Goal: Task Accomplishment & Management: Use online tool/utility

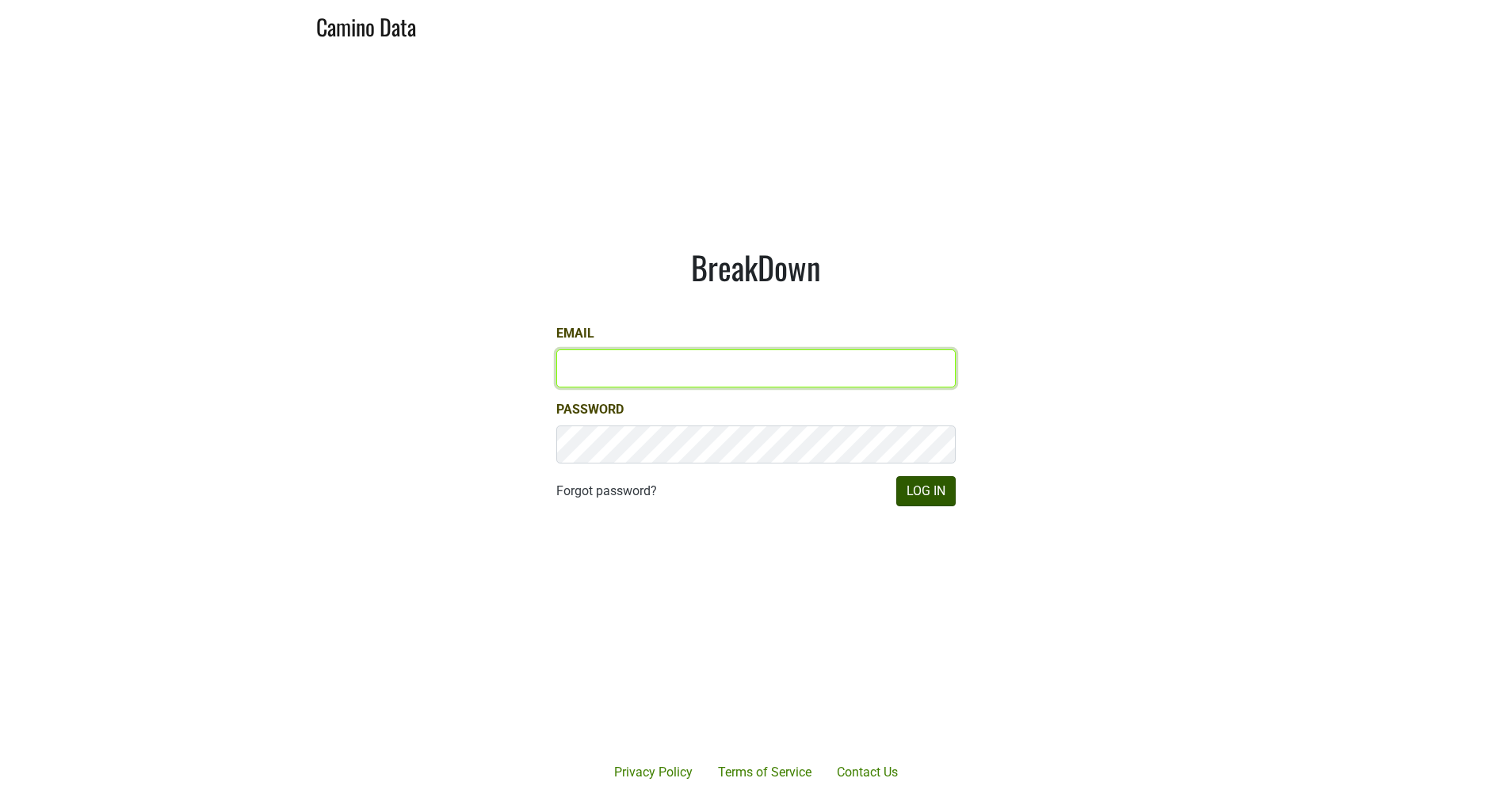
type input "JRANCE@REALMCELLARS.COM"
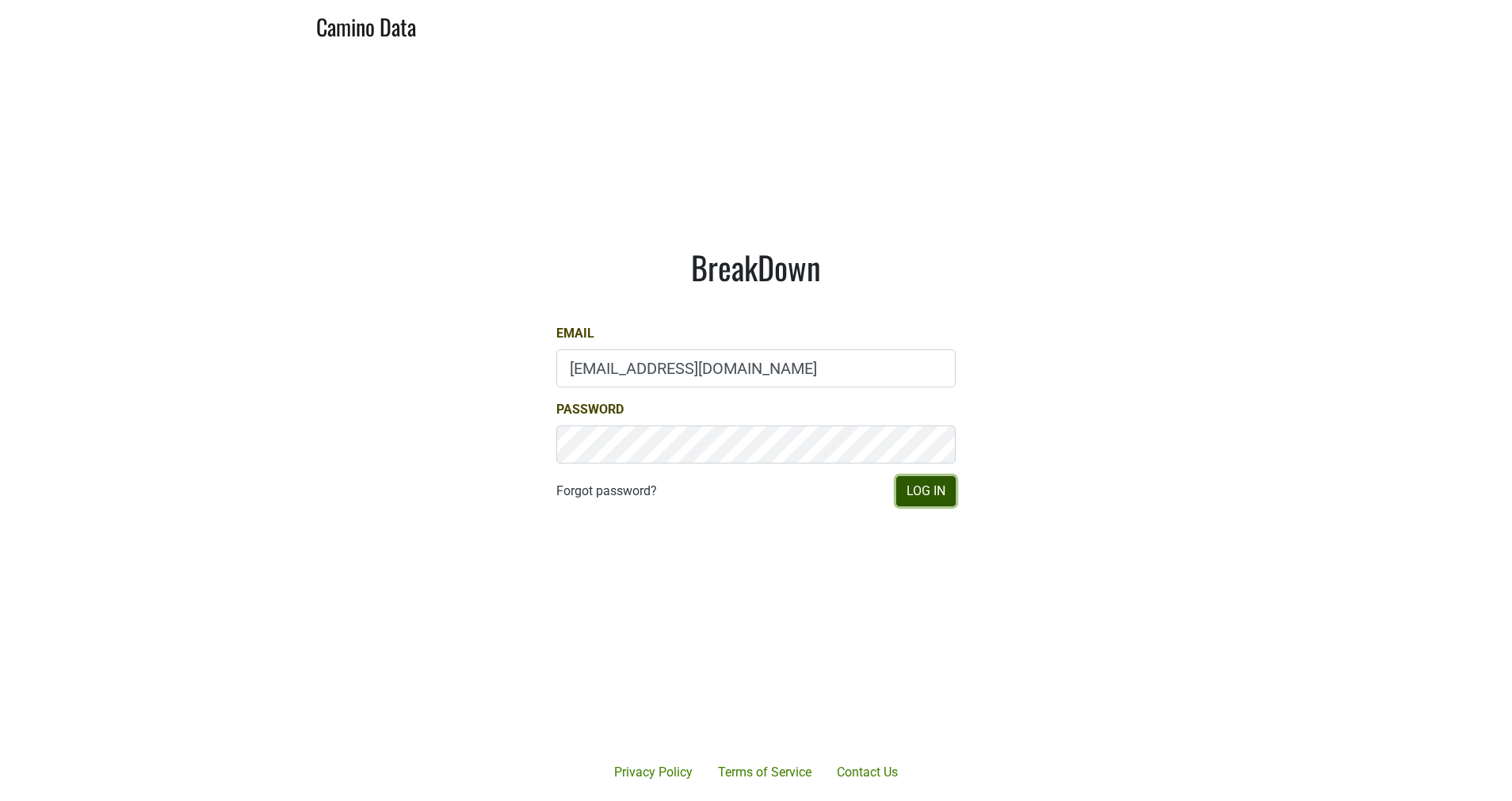
click at [927, 489] on button "Log In" at bounding box center [926, 490] width 59 height 30
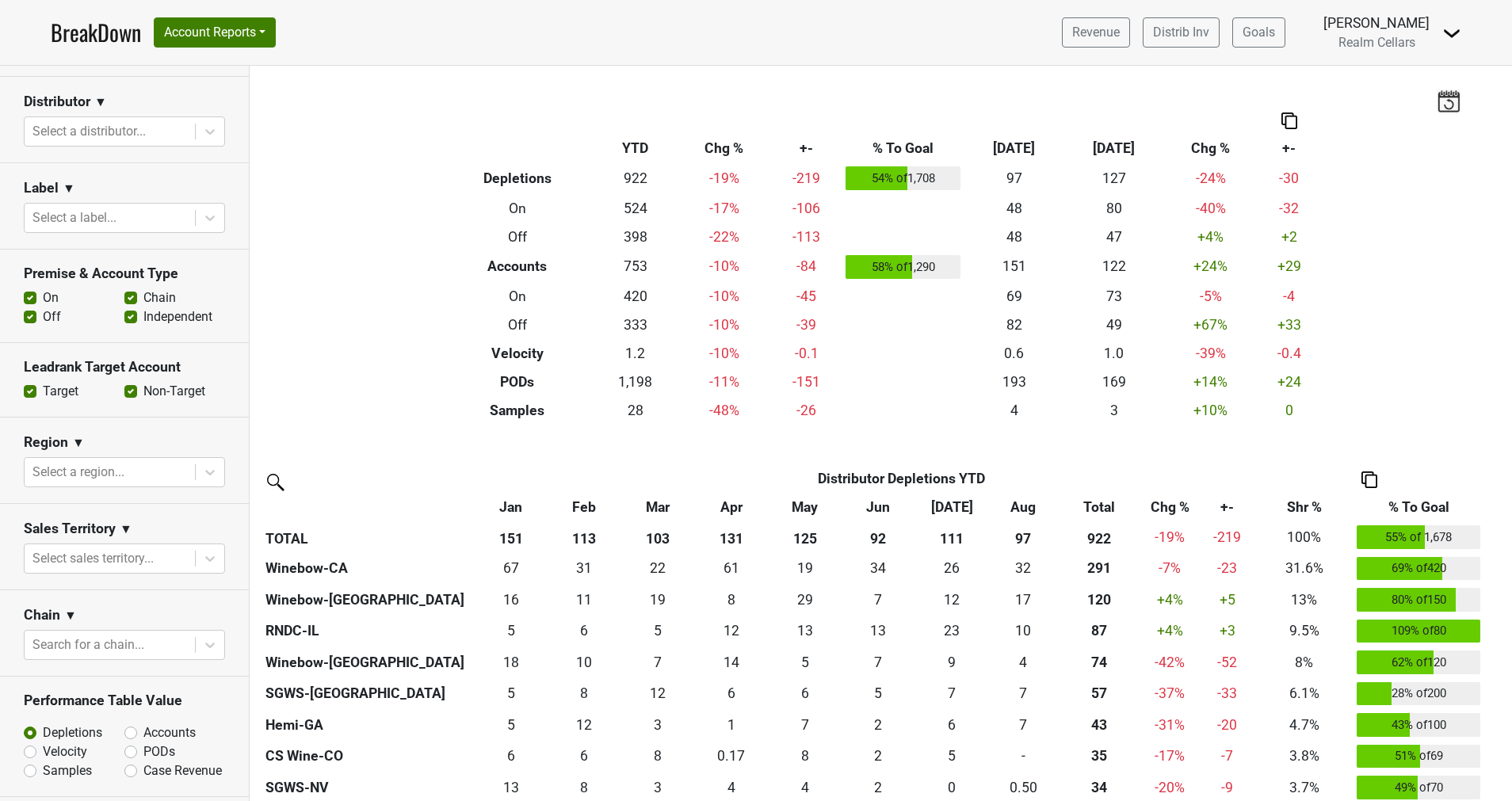
scroll to position [92, 0]
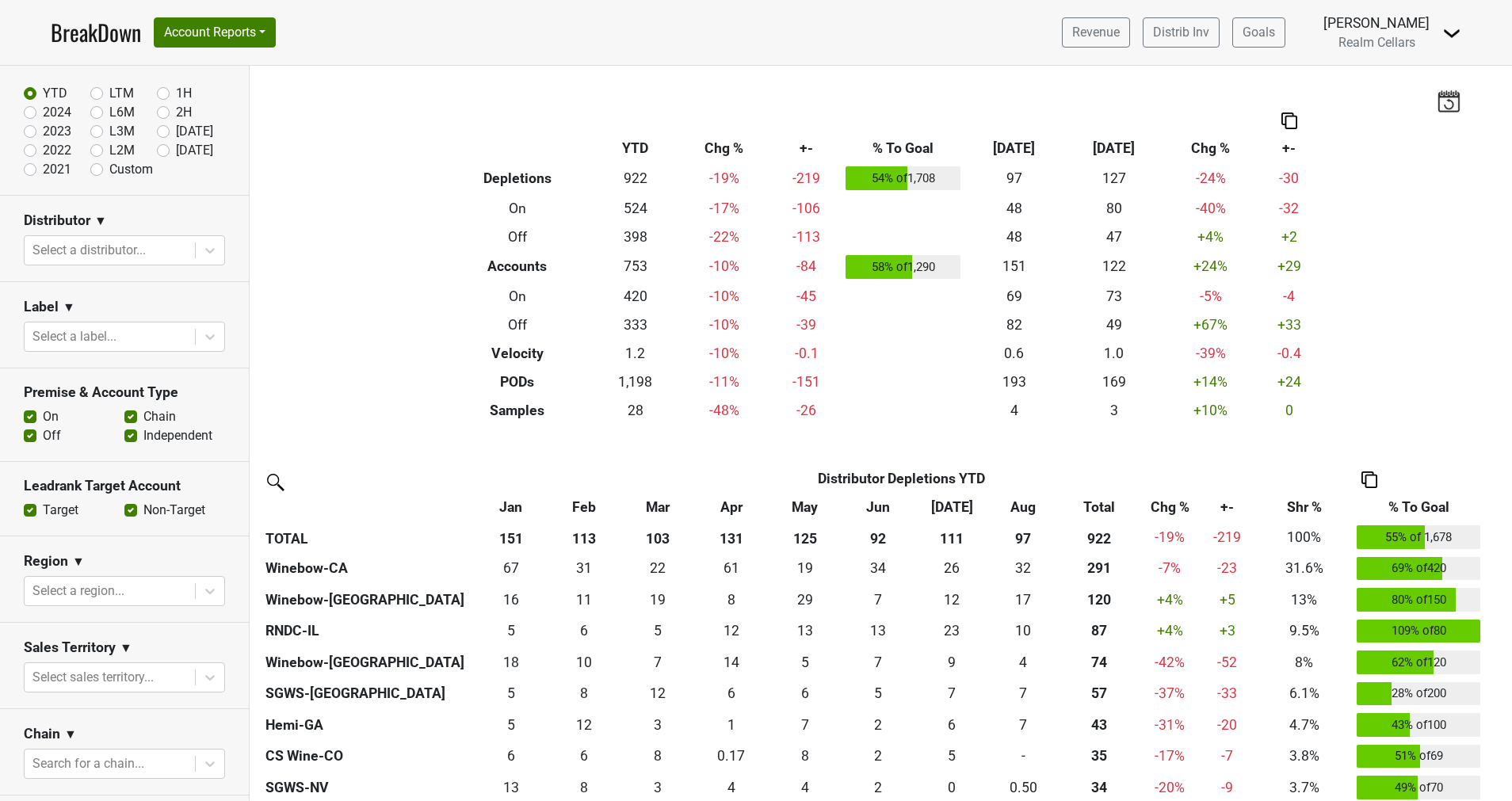
click at [143, 506] on label "Non-Target" at bounding box center [174, 510] width 61 height 19
click at [125, 506] on input "Non-Target" at bounding box center [130, 508] width 12 height 16
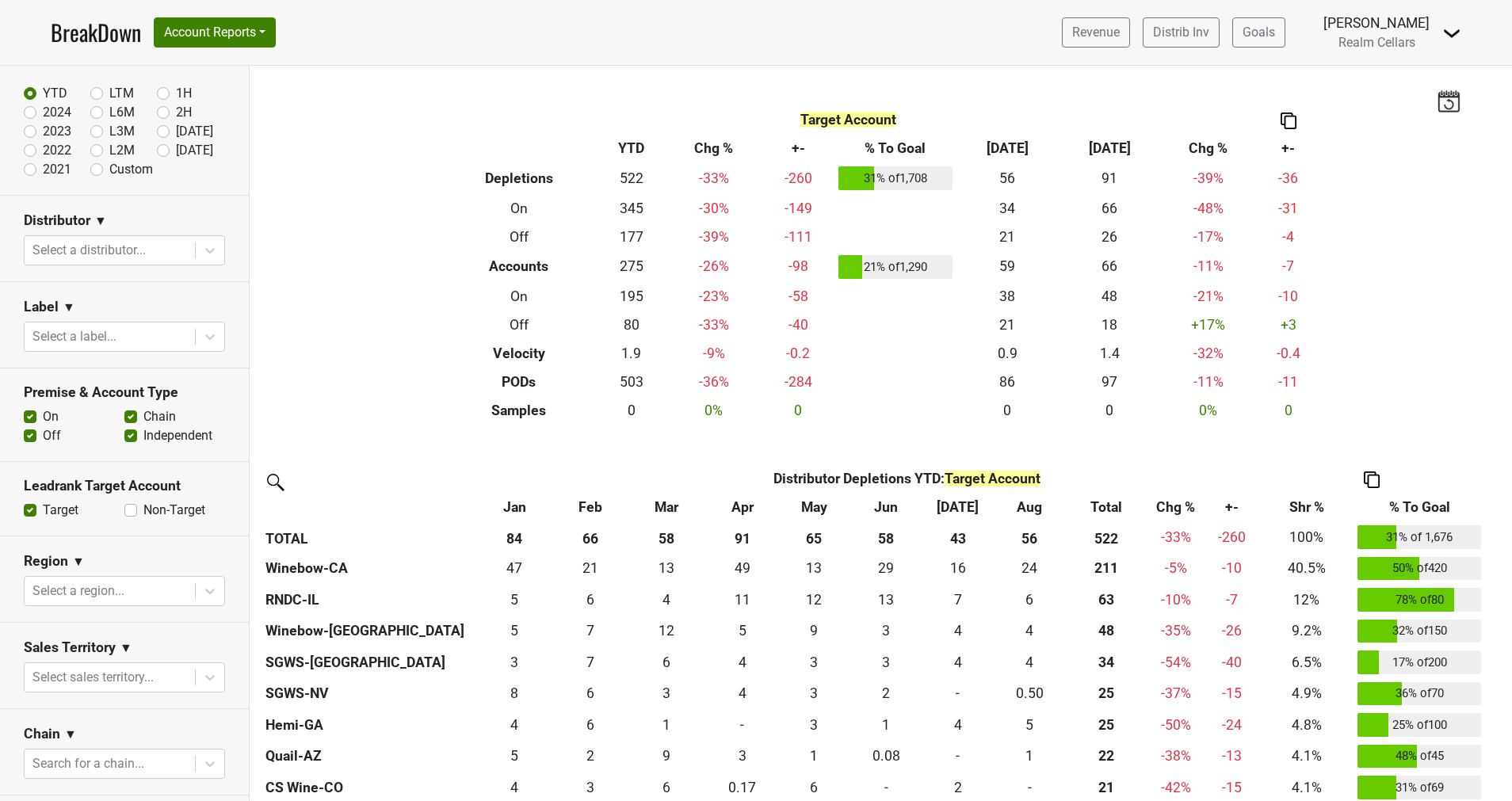
click at [143, 512] on label "Non-Target" at bounding box center [174, 510] width 61 height 19
click at [125, 512] on input "Non-Target" at bounding box center [130, 508] width 12 height 16
checkbox input "true"
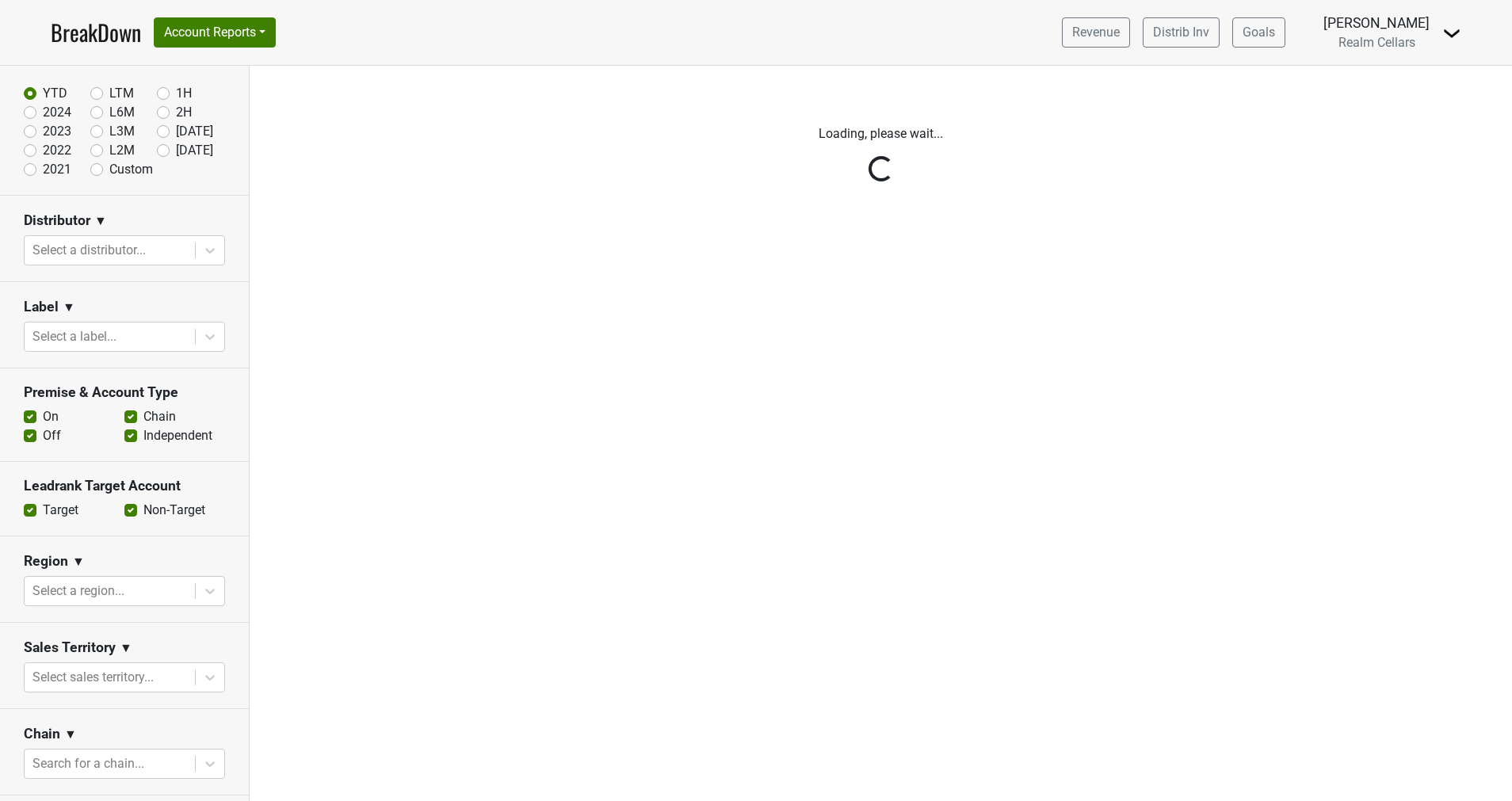
click at [28, 510] on div "Reset filters Time Period YTD LTM 1H 2024 L6M 2H 2023 L3M Aug '25 2022 L2M Sep …" at bounding box center [125, 434] width 249 height 735
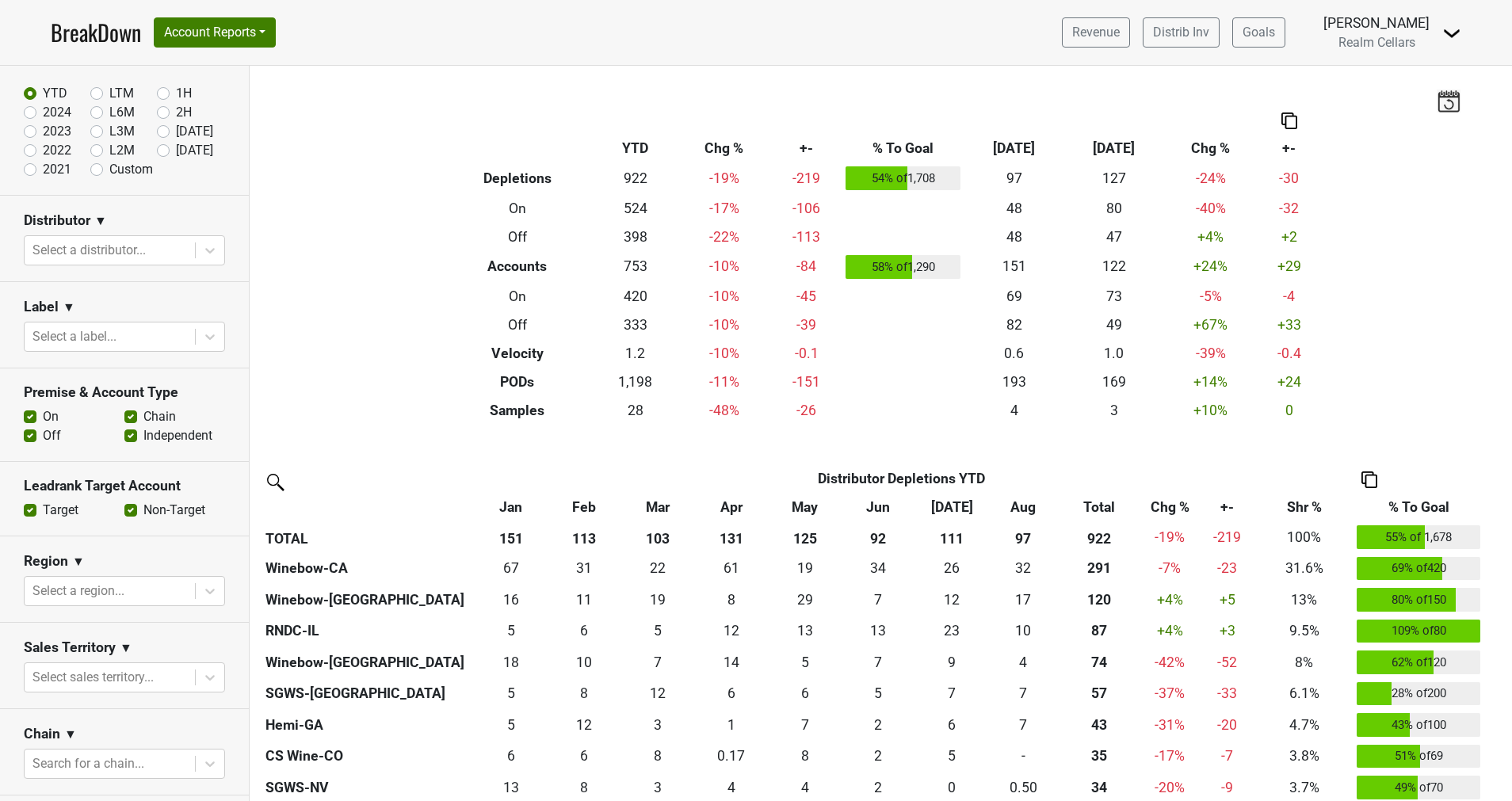
click at [43, 510] on label "Target" at bounding box center [60, 510] width 35 height 19
click at [28, 510] on input "Target" at bounding box center [30, 508] width 12 height 16
checkbox input "false"
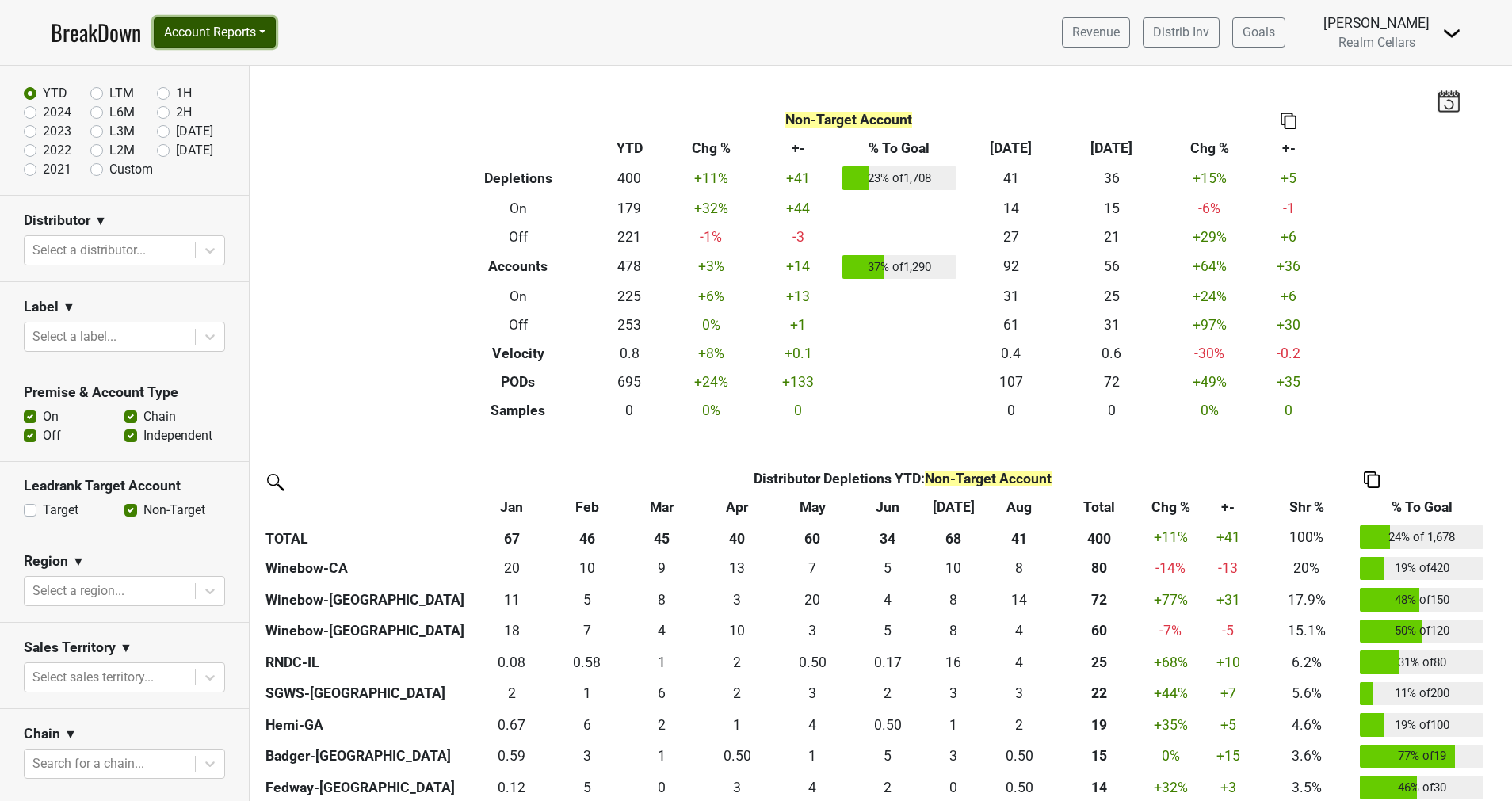
click at [200, 30] on button "Account Reports" at bounding box center [214, 32] width 122 height 30
click at [202, 66] on link "SuperRanker" at bounding box center [224, 69] width 140 height 25
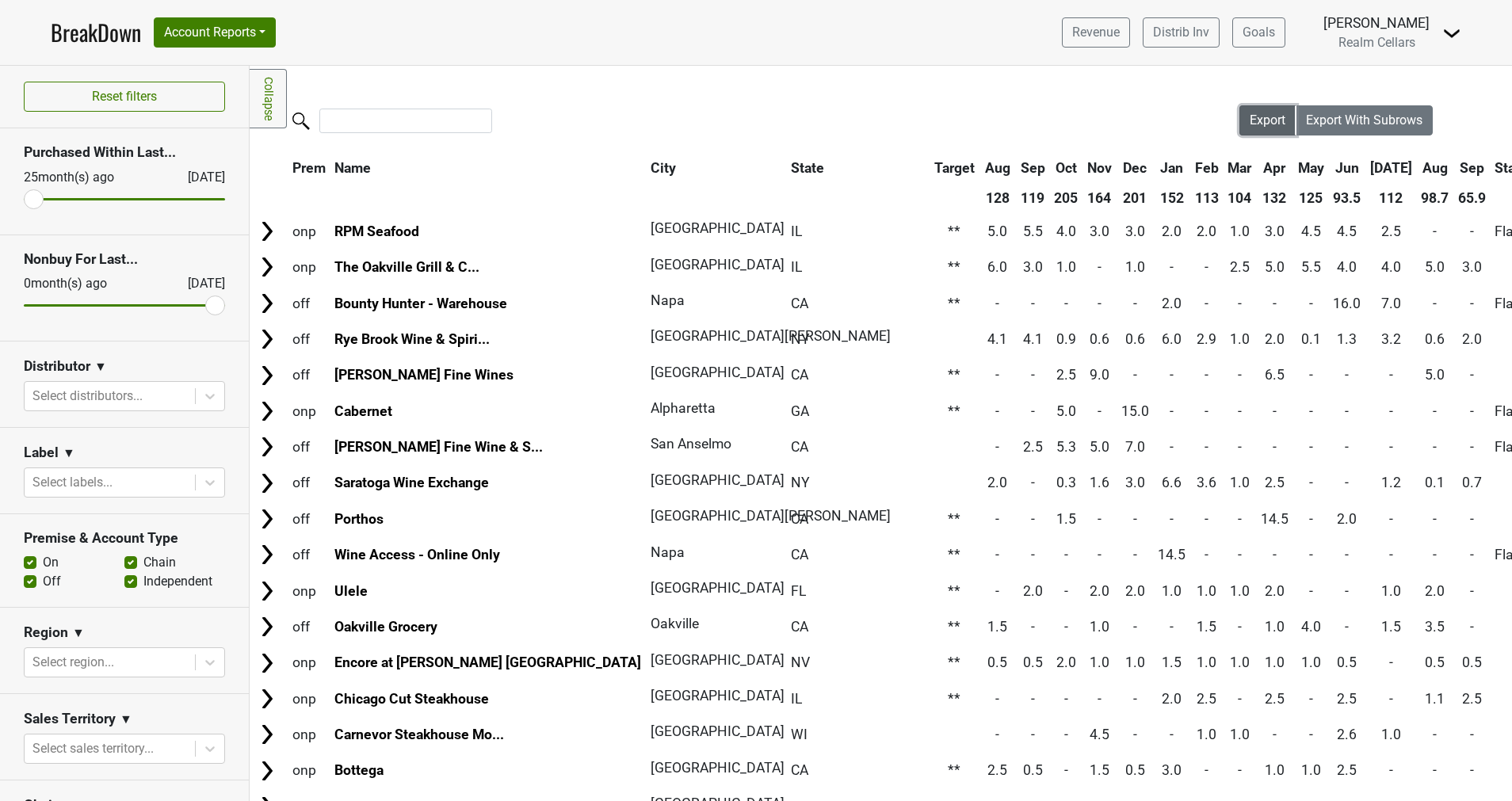
click at [1251, 123] on span "Export" at bounding box center [1266, 120] width 35 height 15
click at [769, 114] on div at bounding box center [744, 123] width 990 height 35
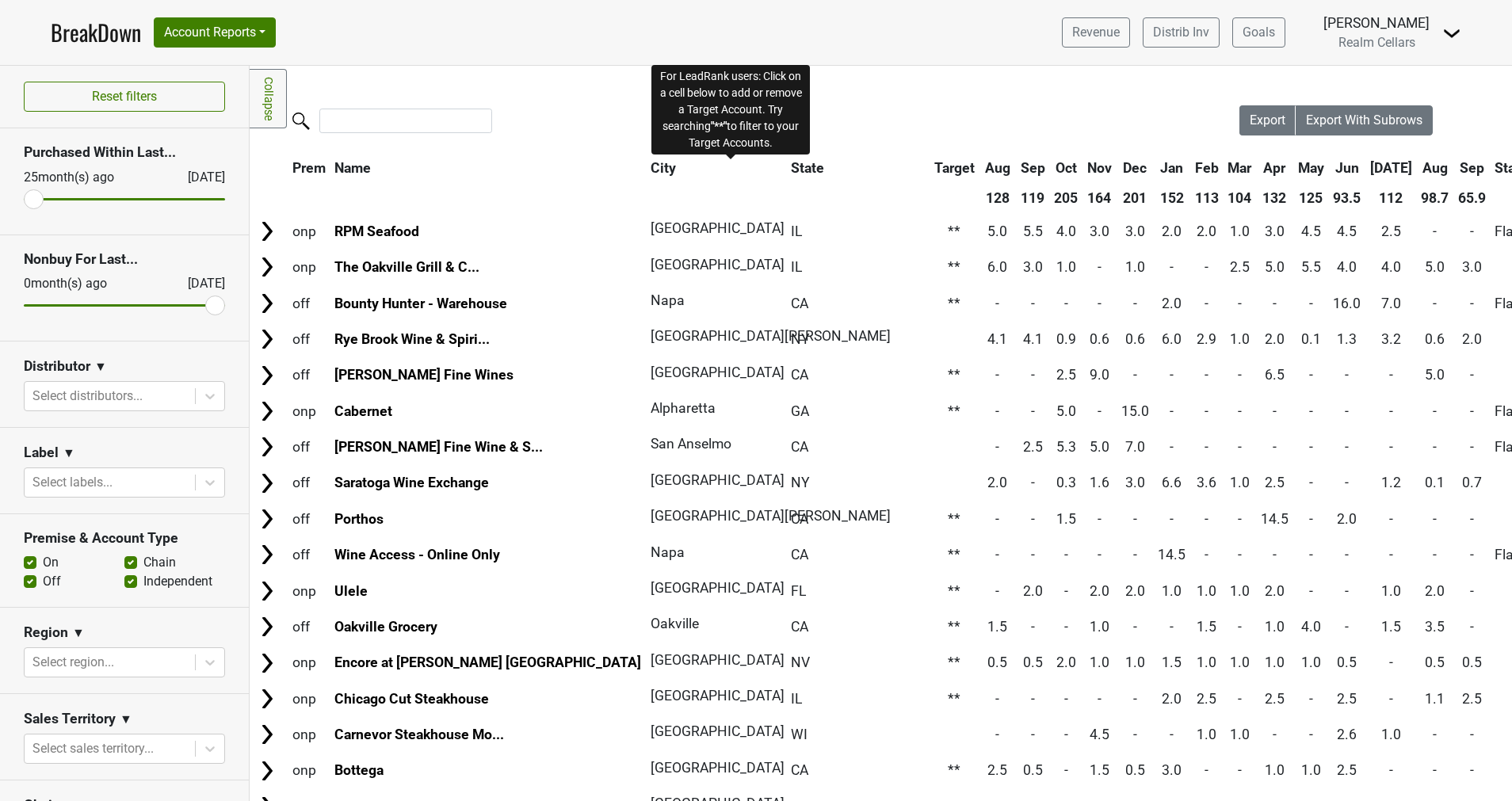
click at [934, 165] on span "Target" at bounding box center [955, 168] width 40 height 16
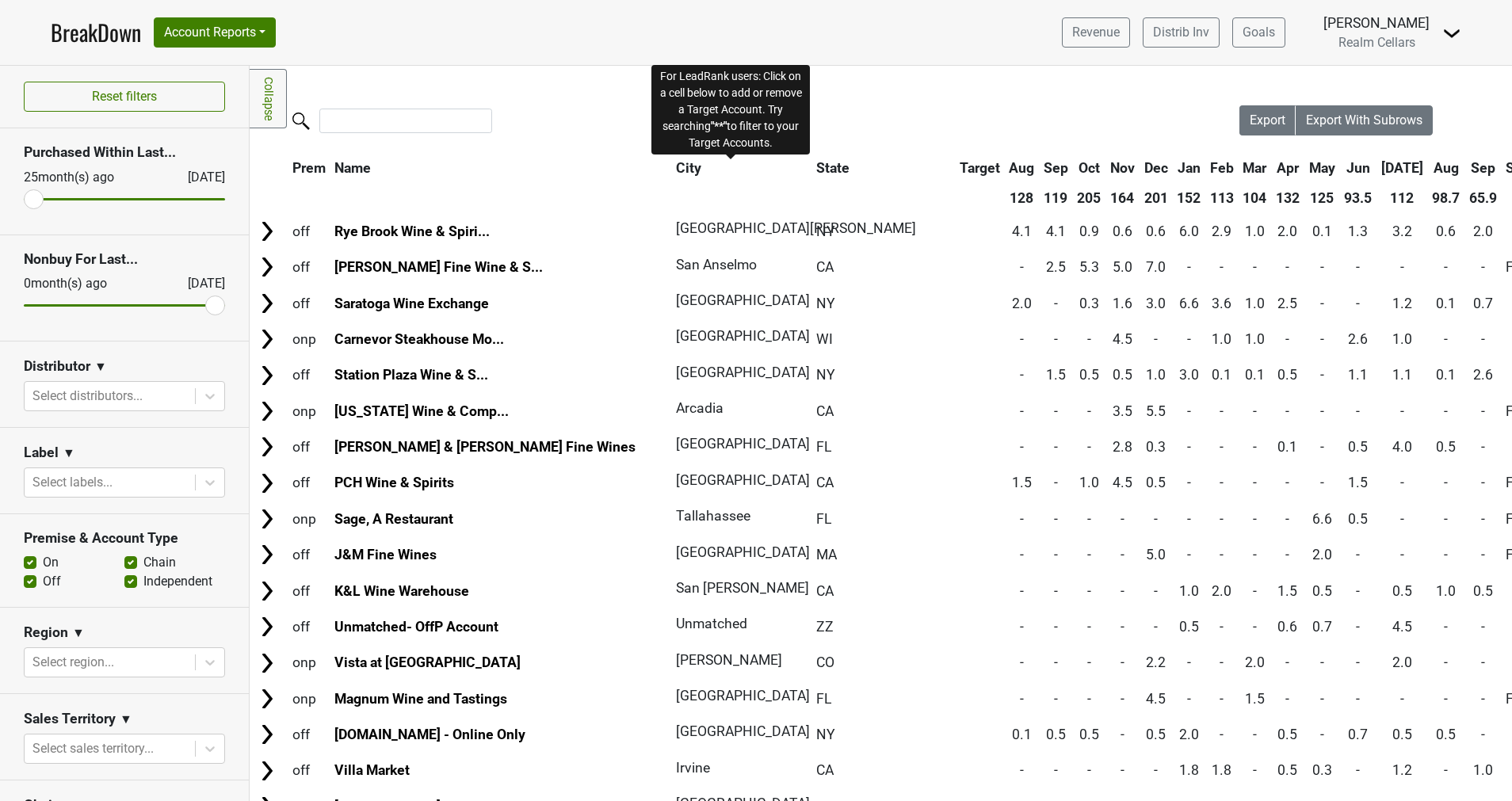
click at [959, 165] on span "Target" at bounding box center [980, 168] width 40 height 16
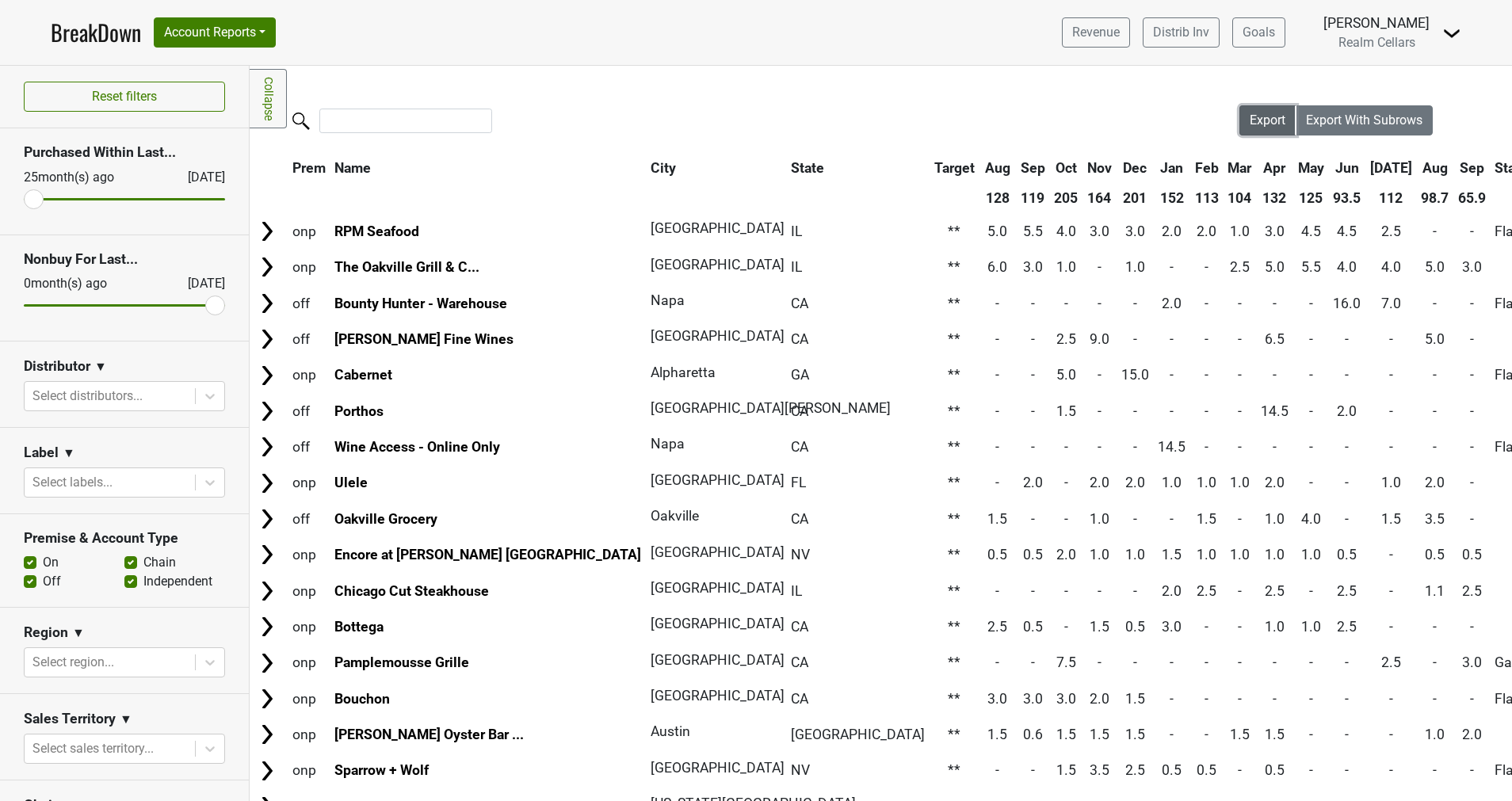
click at [1251, 116] on span "Export" at bounding box center [1266, 120] width 35 height 15
click at [202, 395] on icon at bounding box center [210, 396] width 16 height 16
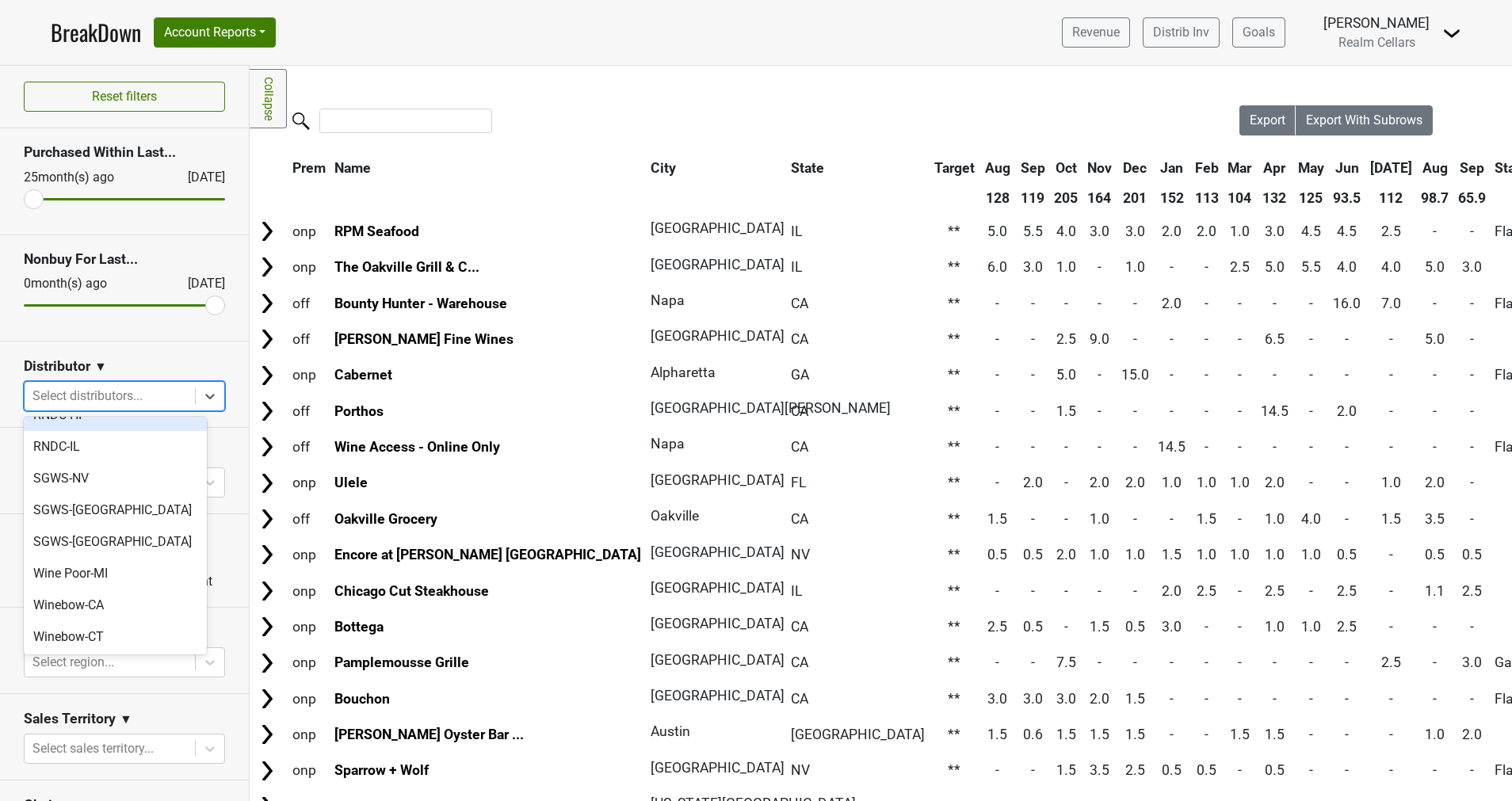
scroll to position [476, 0]
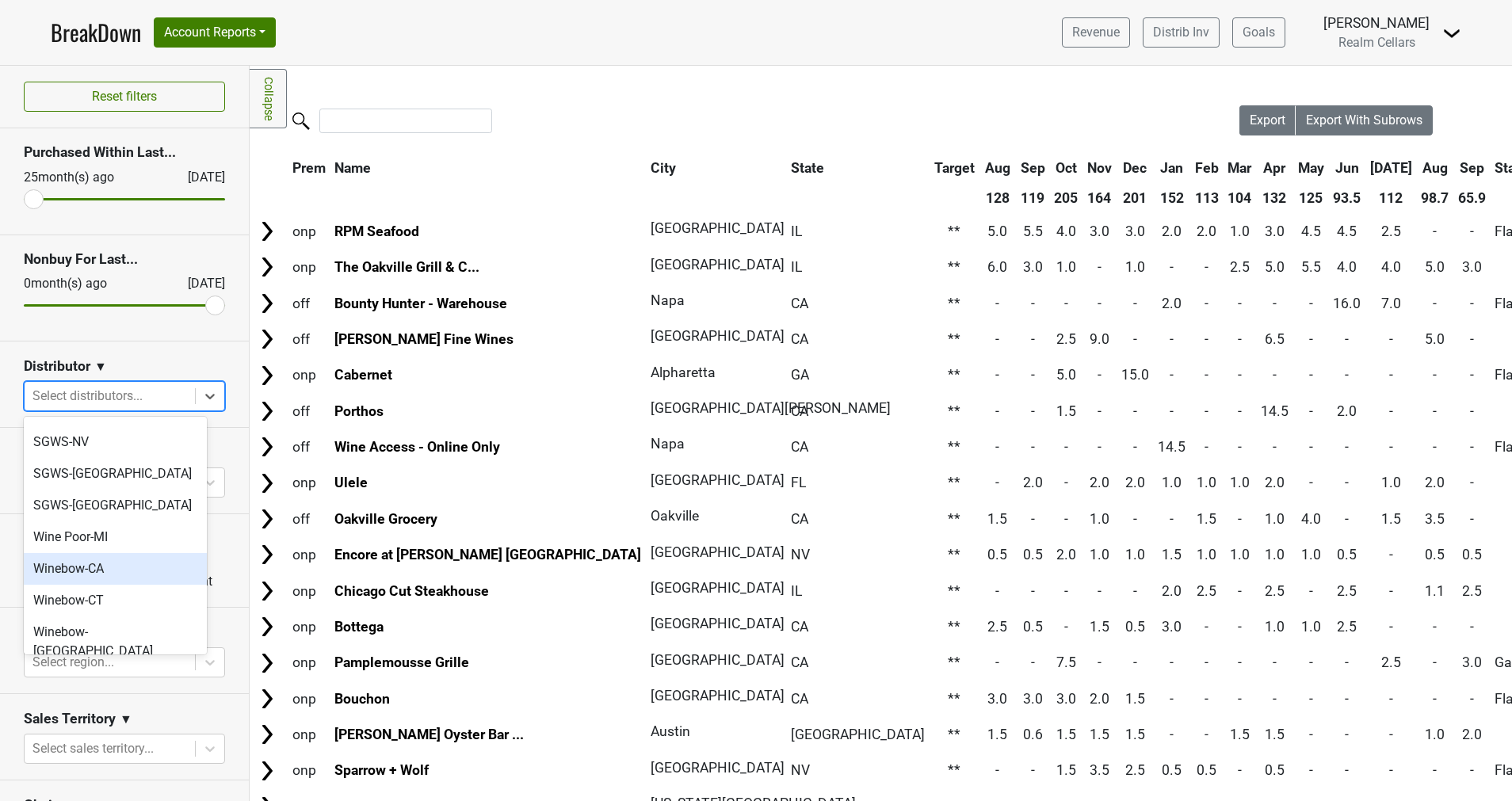
click at [112, 554] on div "Winebow-CA" at bounding box center [115, 569] width 183 height 32
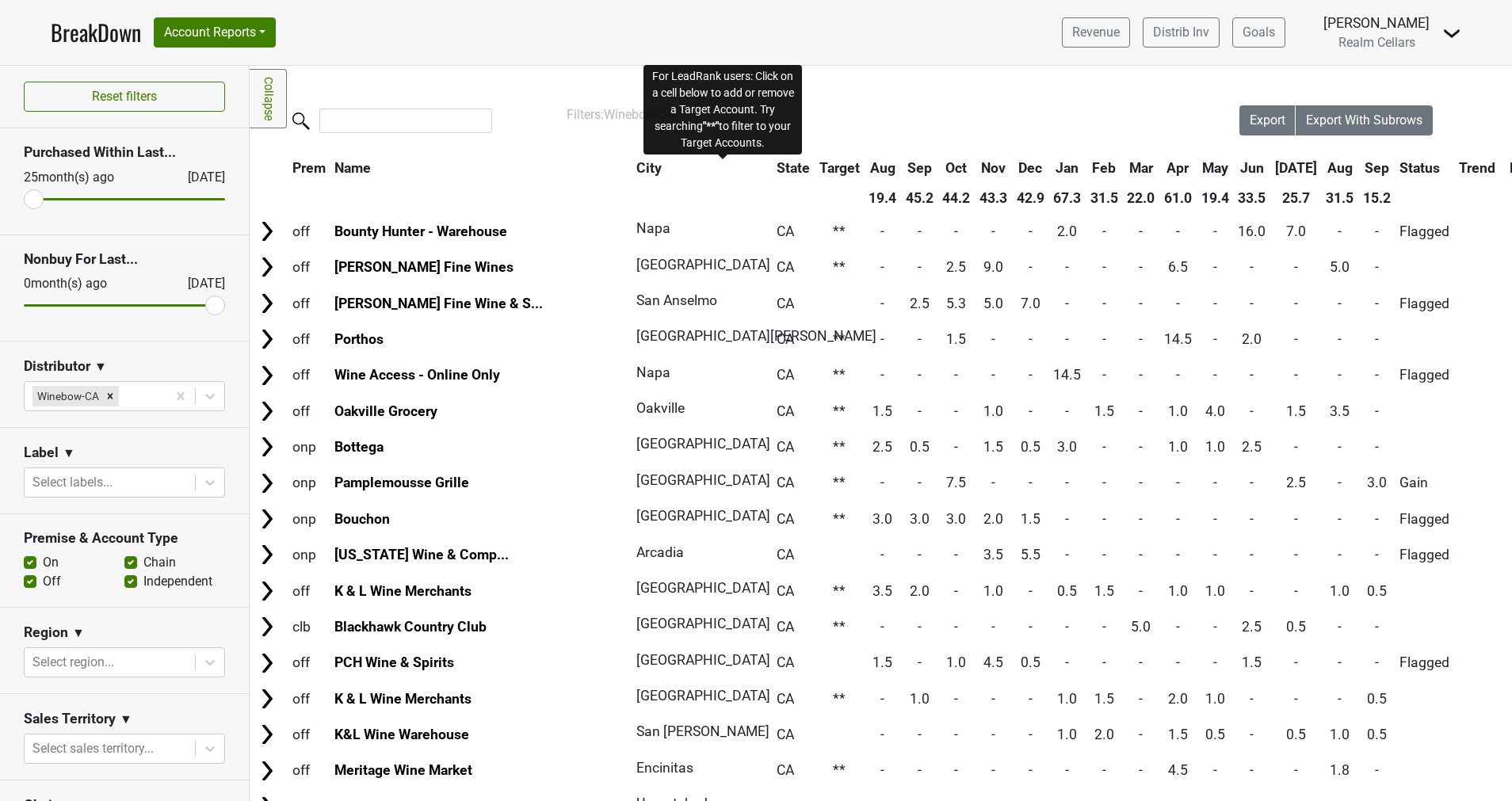
click at [819, 172] on span "Target" at bounding box center [839, 168] width 40 height 16
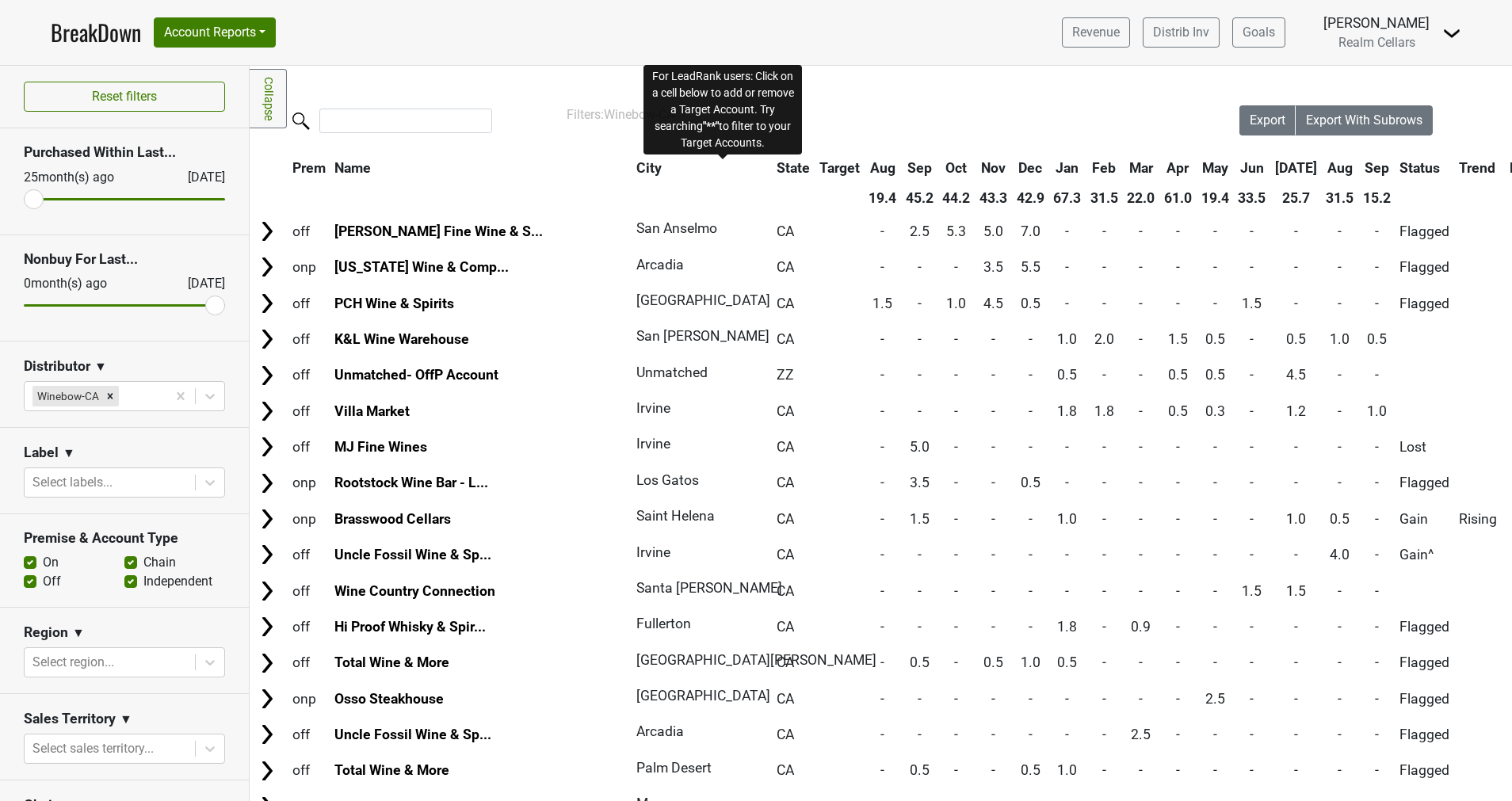
click at [819, 172] on span "Target" at bounding box center [839, 168] width 40 height 16
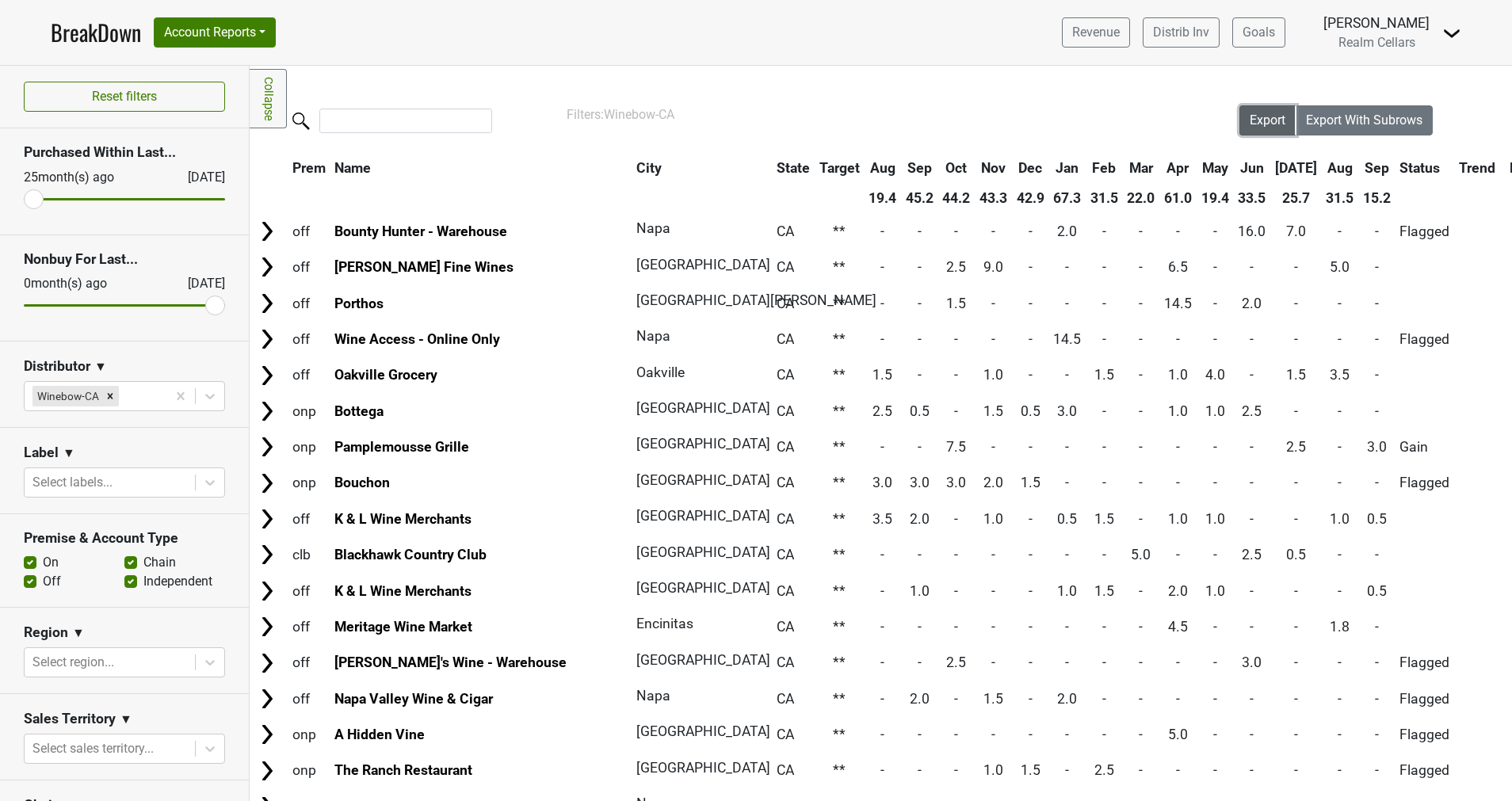
click at [1255, 117] on span "Export" at bounding box center [1266, 120] width 35 height 15
click at [815, 39] on nav "BreakDown Account Reports SuperRanker Map Award Progress Chain Compliance CRM N…" at bounding box center [756, 33] width 1436 height 65
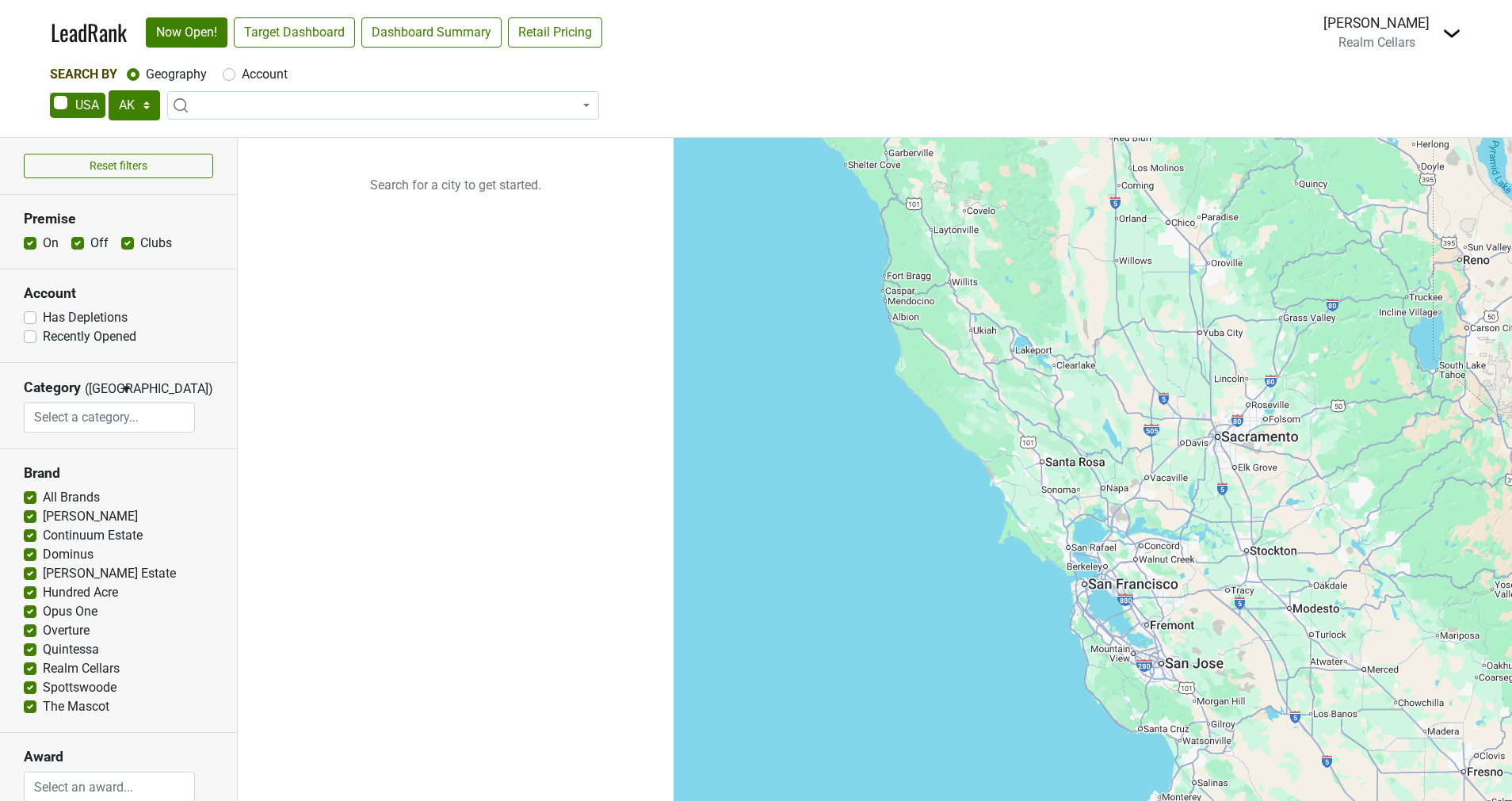
select select "[GEOGRAPHIC_DATA]"
select select
click at [148, 104] on select "AK AL AR AZ CA CO CT DC DE FL [GEOGRAPHIC_DATA] HI IA ID IL IN KS [GEOGRAPHIC_D…" at bounding box center [134, 105] width 52 height 30
select select "CA"
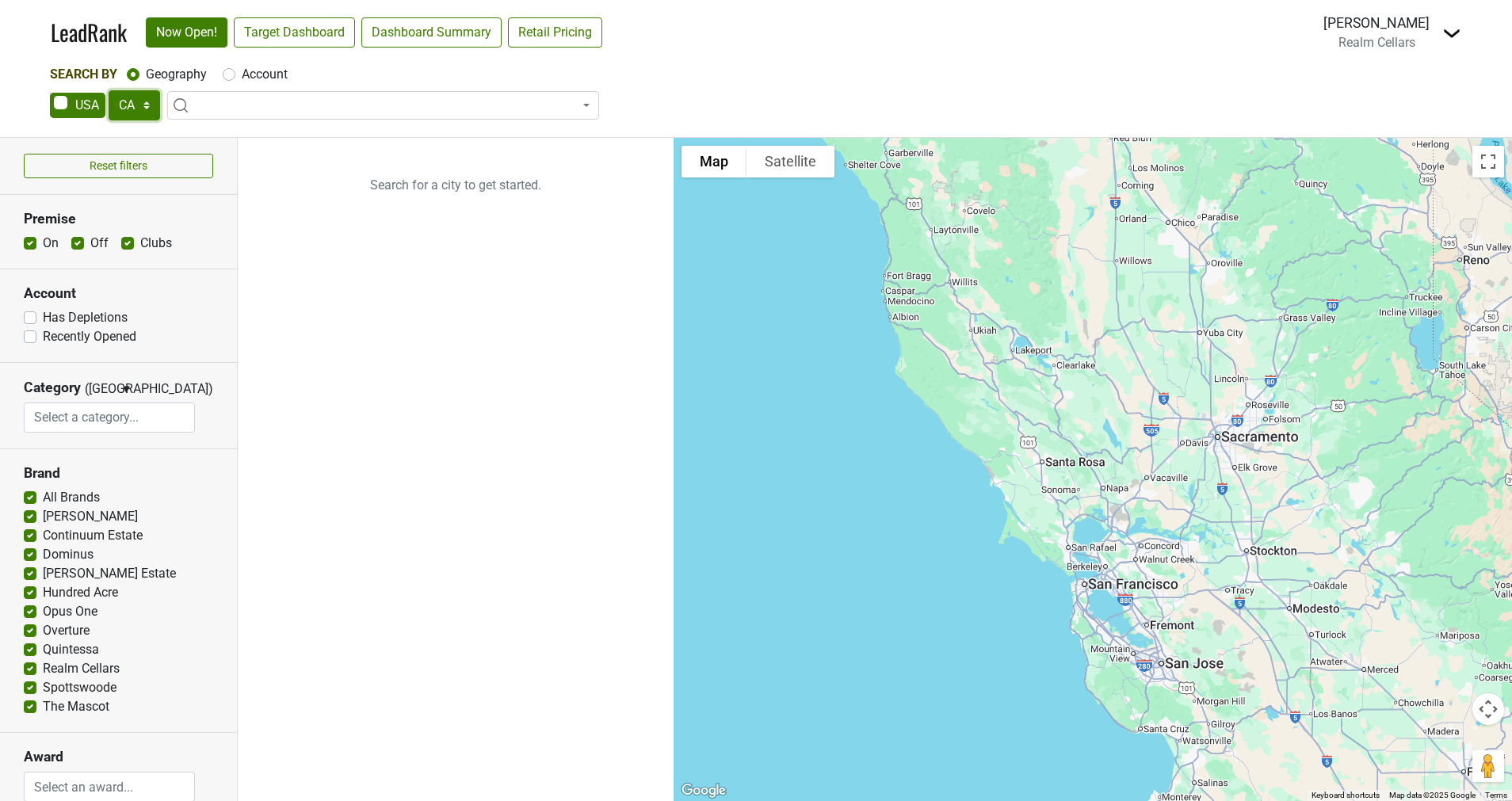
click at [108, 90] on select "AK AL AR AZ CA CO CT DC DE FL GA HI IA ID IL IN KS KY LA MA MD ME MI MN MO MS M…" at bounding box center [134, 105] width 52 height 30
click at [280, 31] on link "Target Dashboard" at bounding box center [295, 32] width 121 height 30
drag, startPoint x: 46, startPoint y: 514, endPoint x: 148, endPoint y: 617, distance: 145.0
click at [148, 617] on div "Colgin Continuum Estate Dominus Harlan Estate Hundred Acre Opus One Overture Qu…" at bounding box center [118, 612] width 189 height 209
drag, startPoint x: 125, startPoint y: 702, endPoint x: 27, endPoint y: 539, distance: 190.2
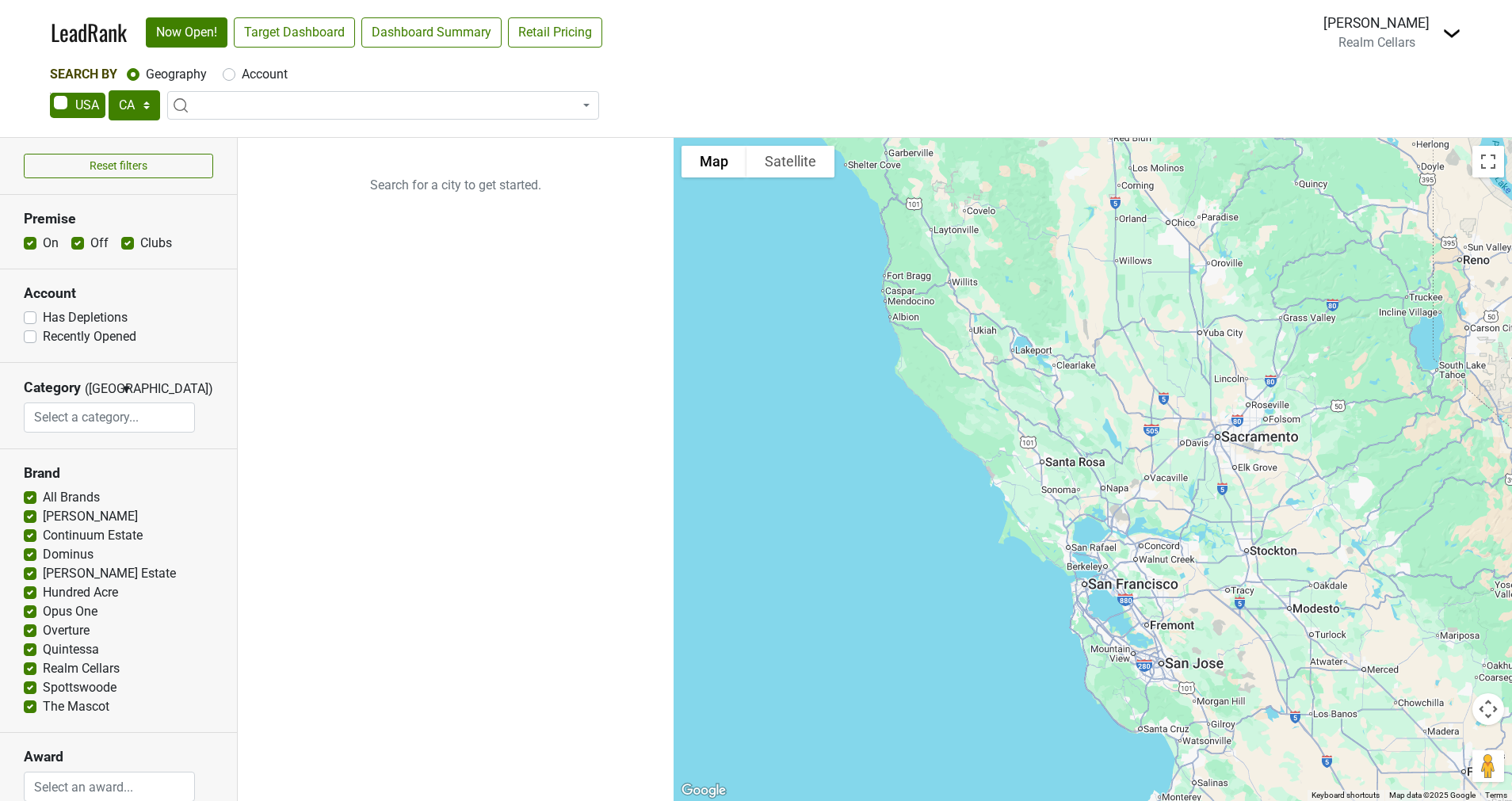
click at [27, 539] on div "Colgin Continuum Estate Dominus Harlan Estate Hundred Acre Opus One Overture Qu…" at bounding box center [118, 612] width 189 height 209
